Goal: Information Seeking & Learning: Find specific page/section

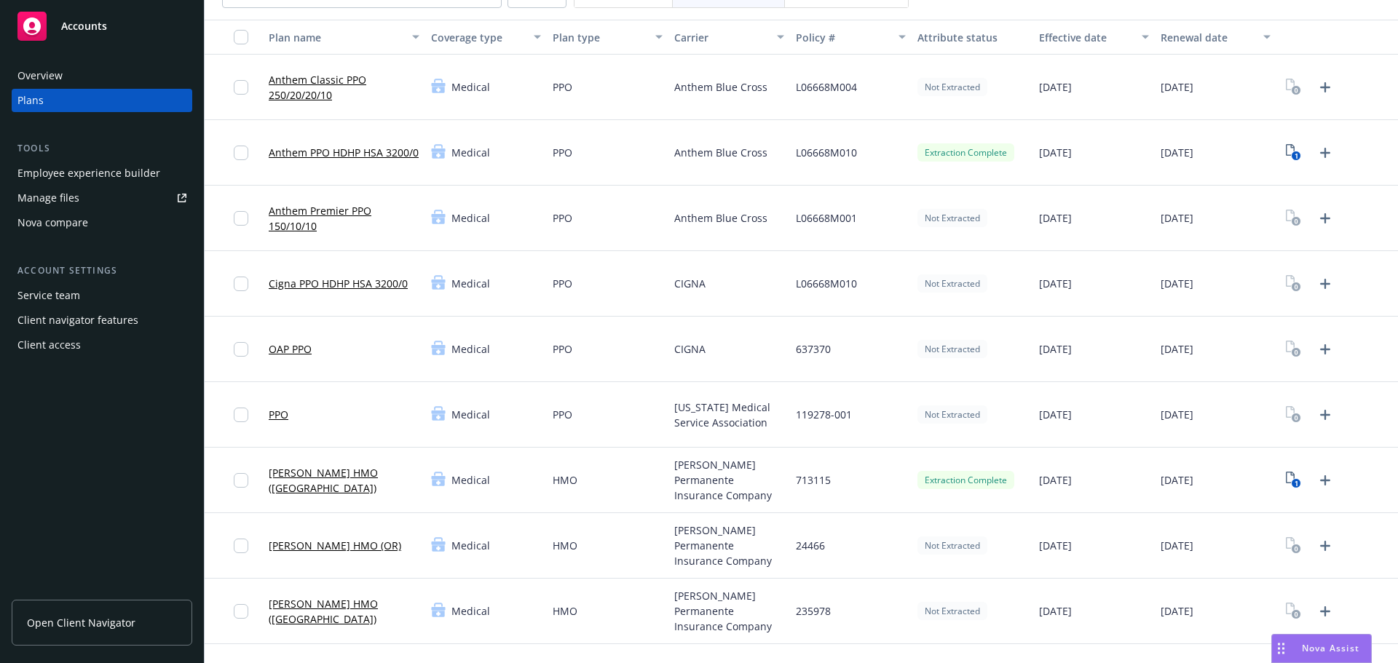
scroll to position [291, 0]
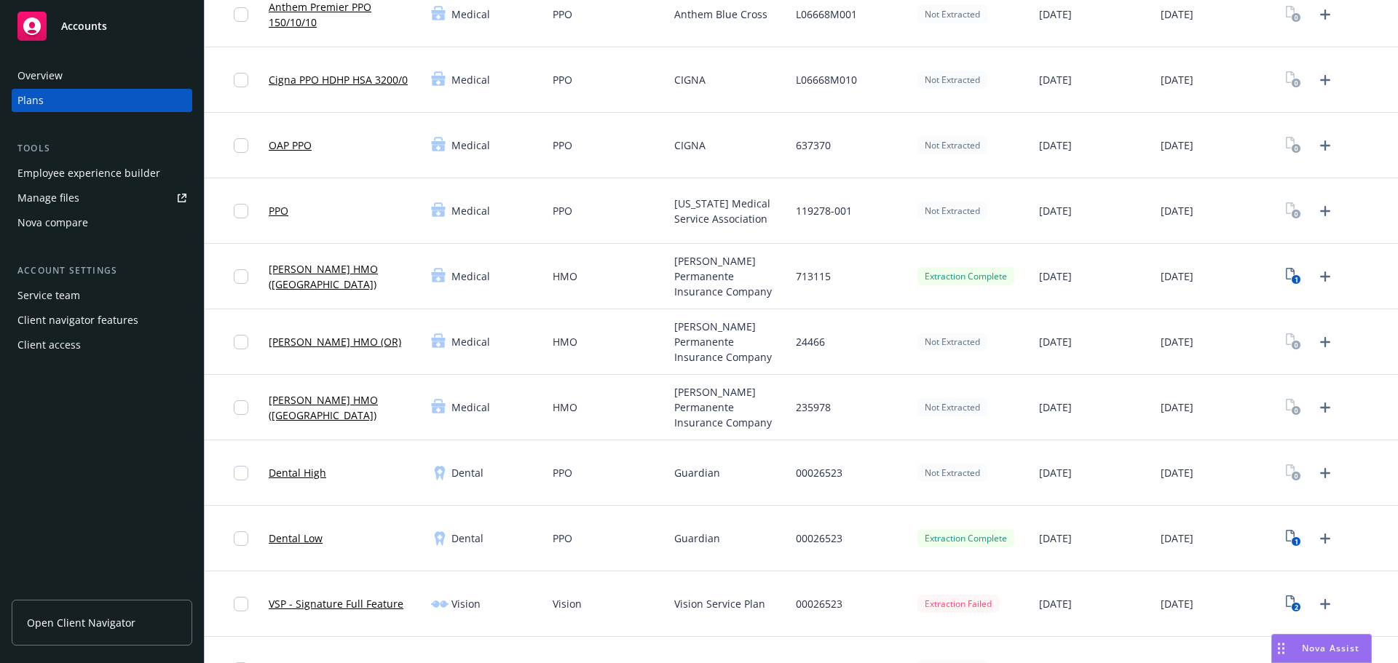
click at [339, 276] on link "[PERSON_NAME] HMO ([GEOGRAPHIC_DATA])" at bounding box center [344, 276] width 151 height 31
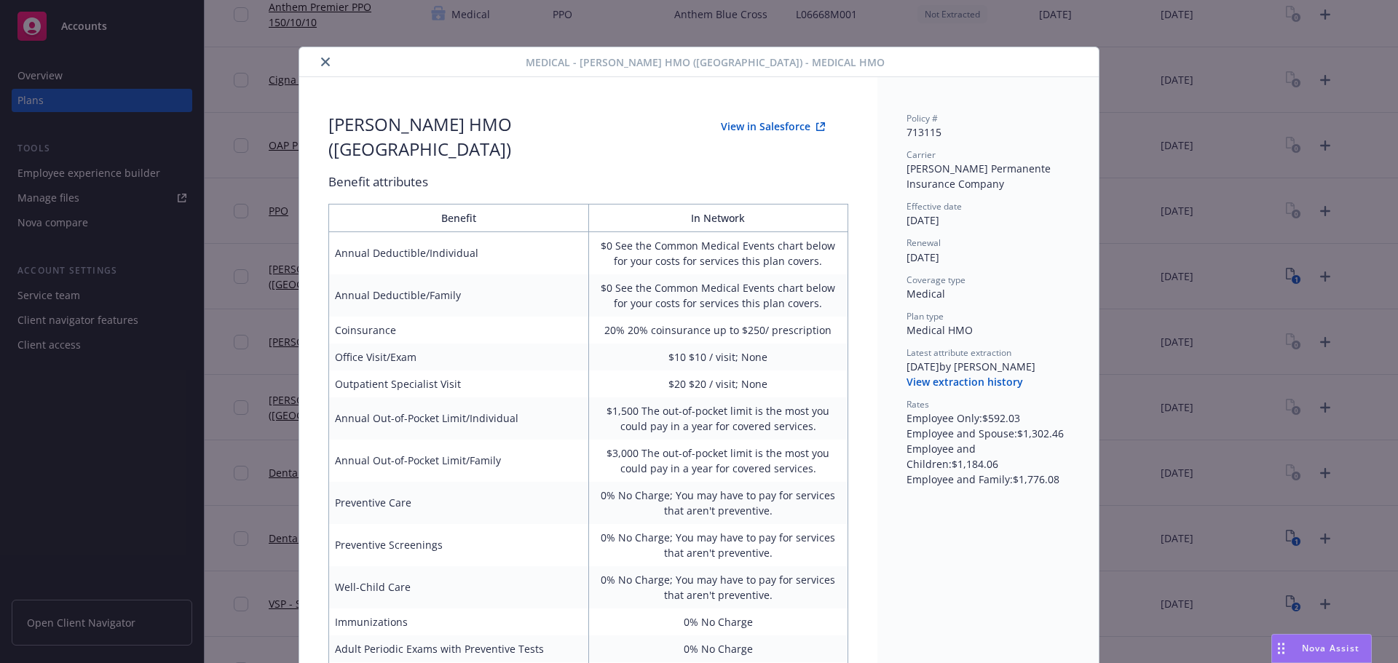
click at [775, 126] on button "View in Salesforce" at bounding box center [772, 126] width 151 height 29
click at [317, 66] on button "close" at bounding box center [325, 61] width 17 height 17
